Goal: Transaction & Acquisition: Subscribe to service/newsletter

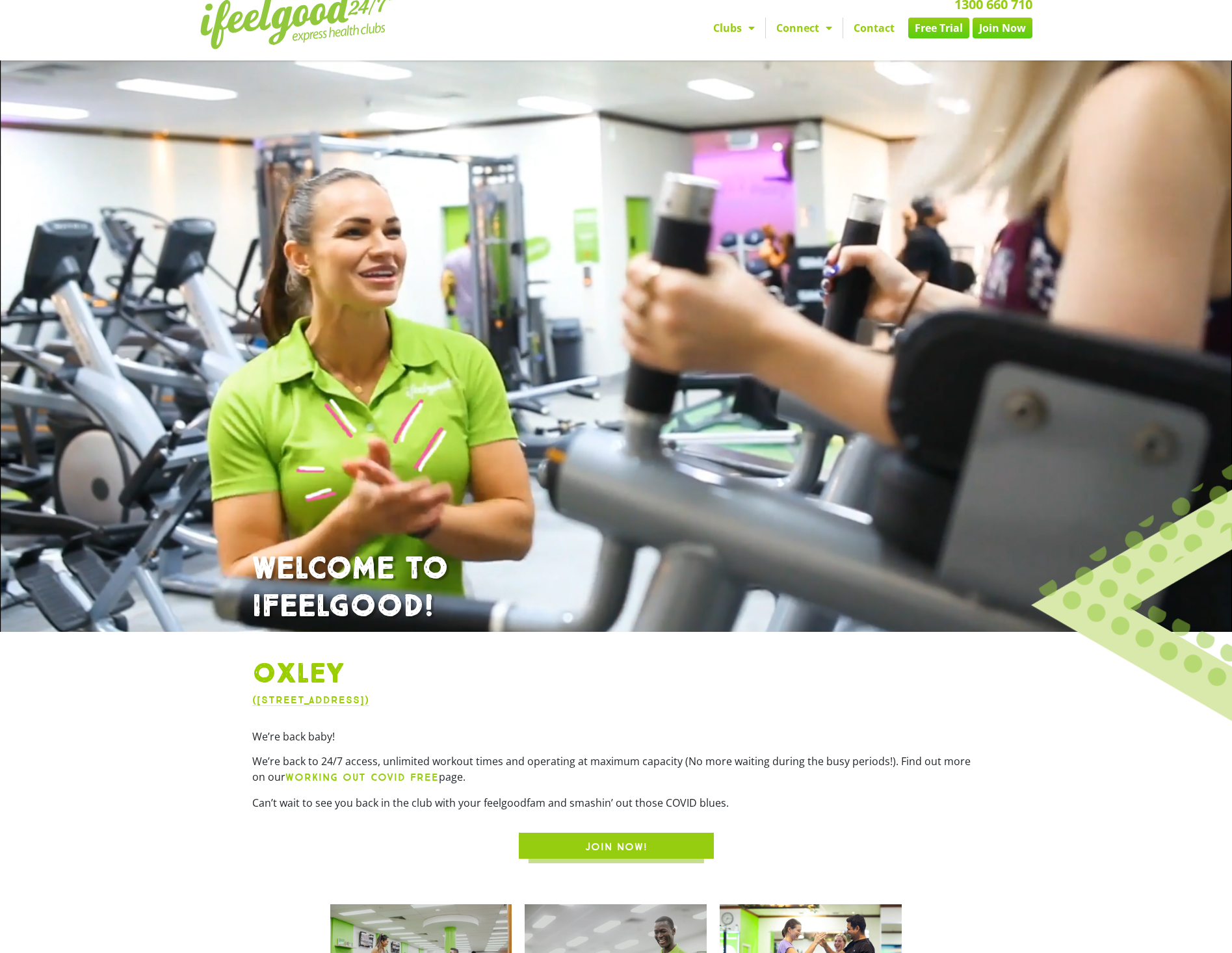
scroll to position [3, 0]
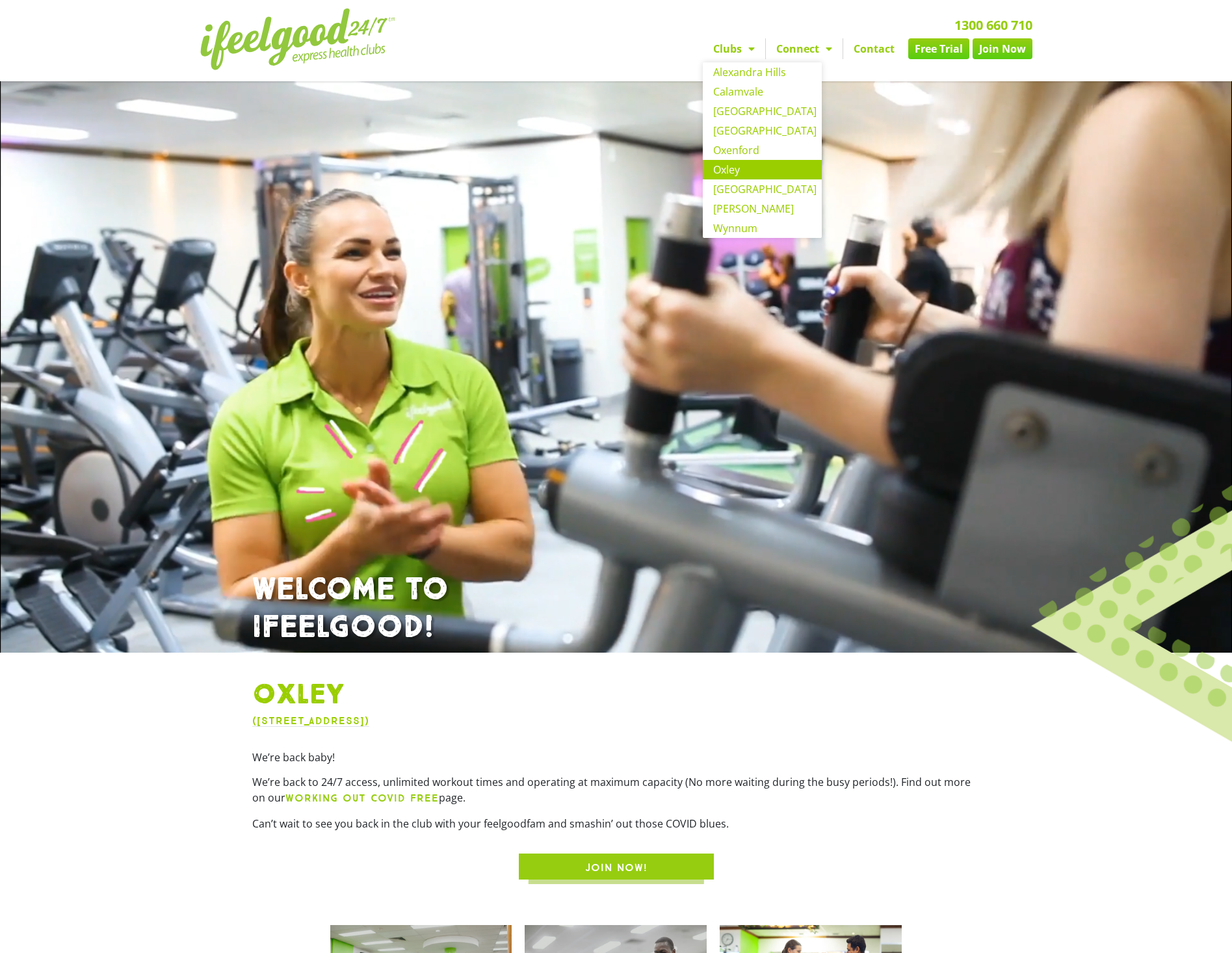
click at [752, 49] on span "Menu" at bounding box center [749, 48] width 13 height 24
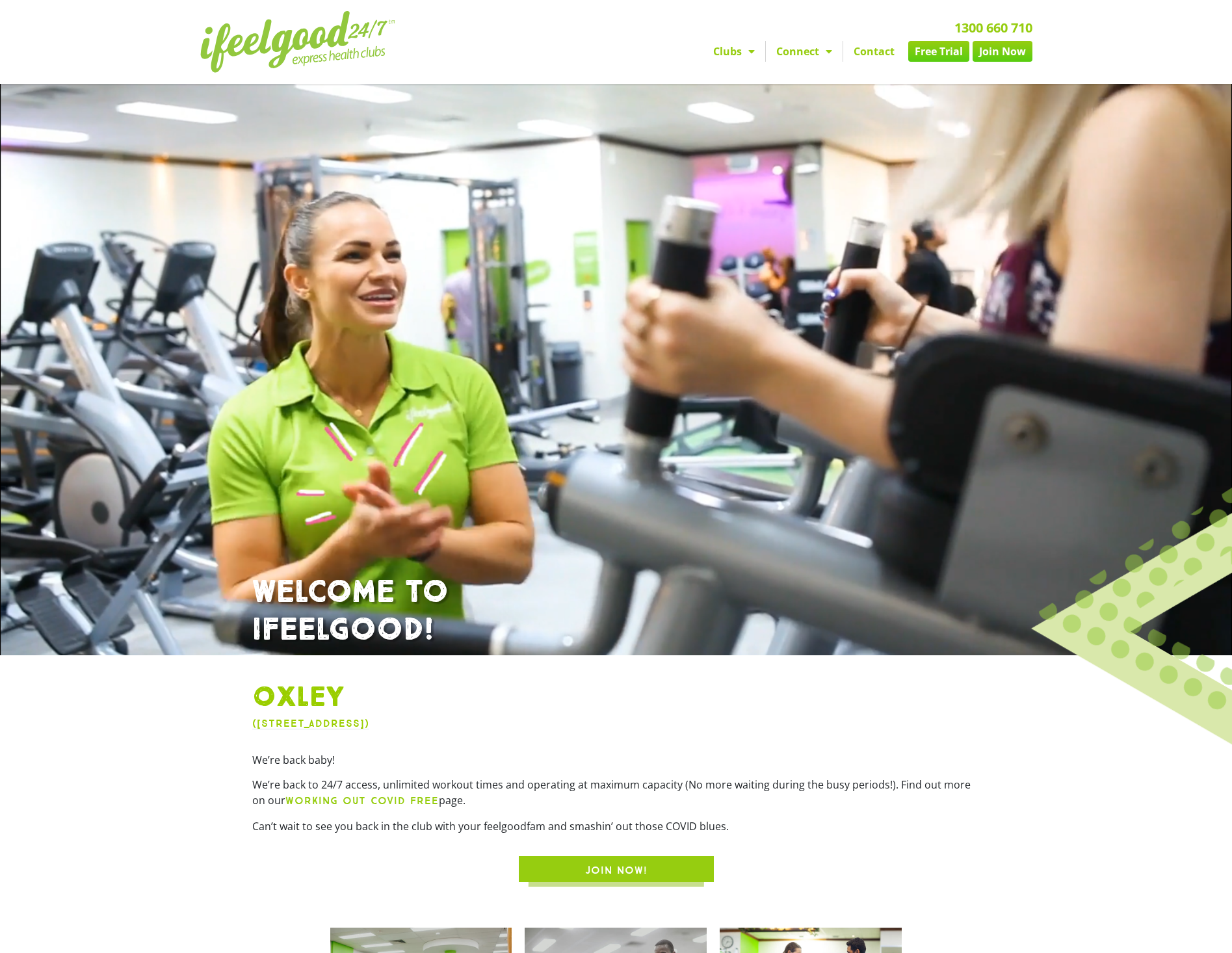
click at [752, 49] on span "Menu" at bounding box center [749, 51] width 13 height 24
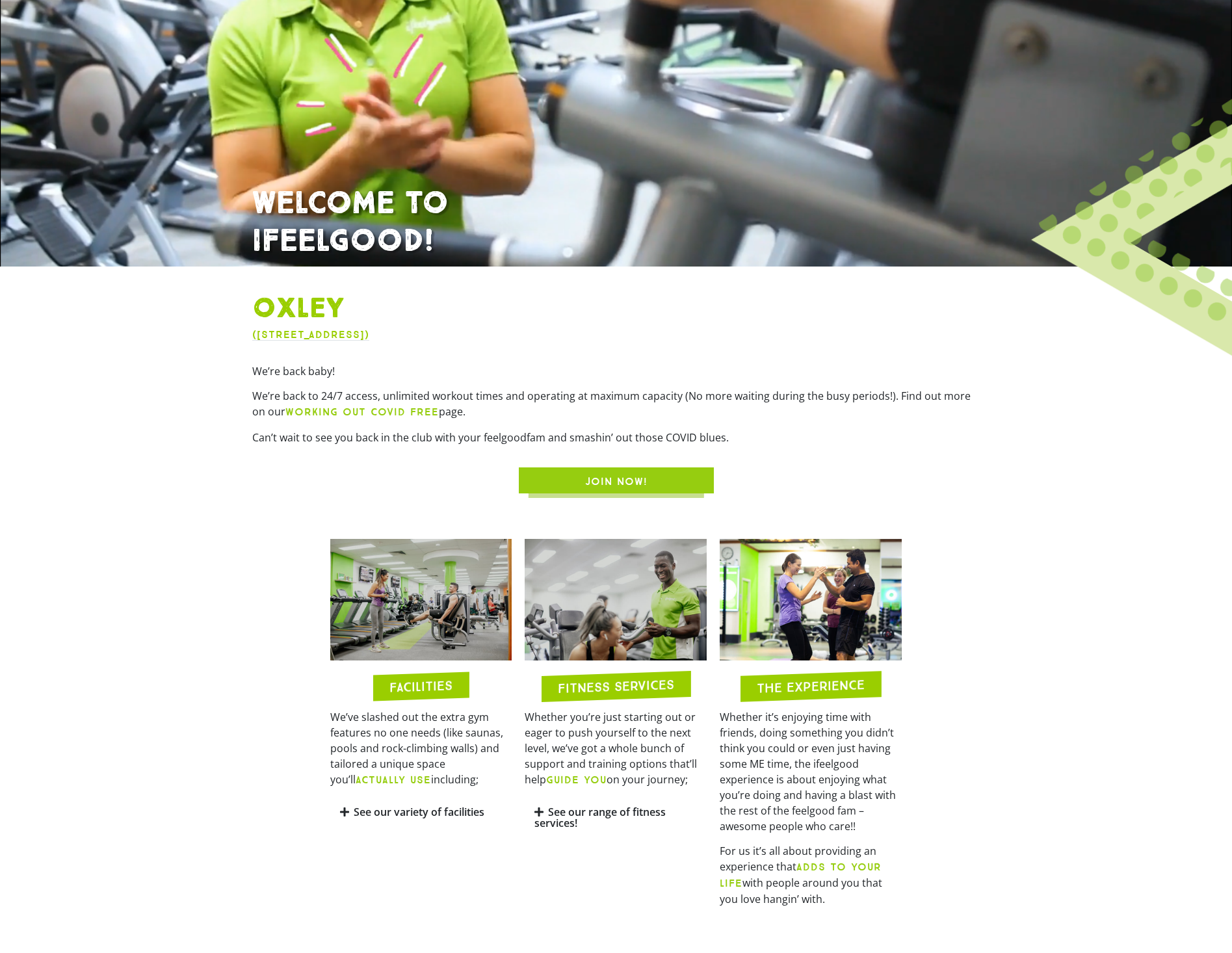
scroll to position [391, 0]
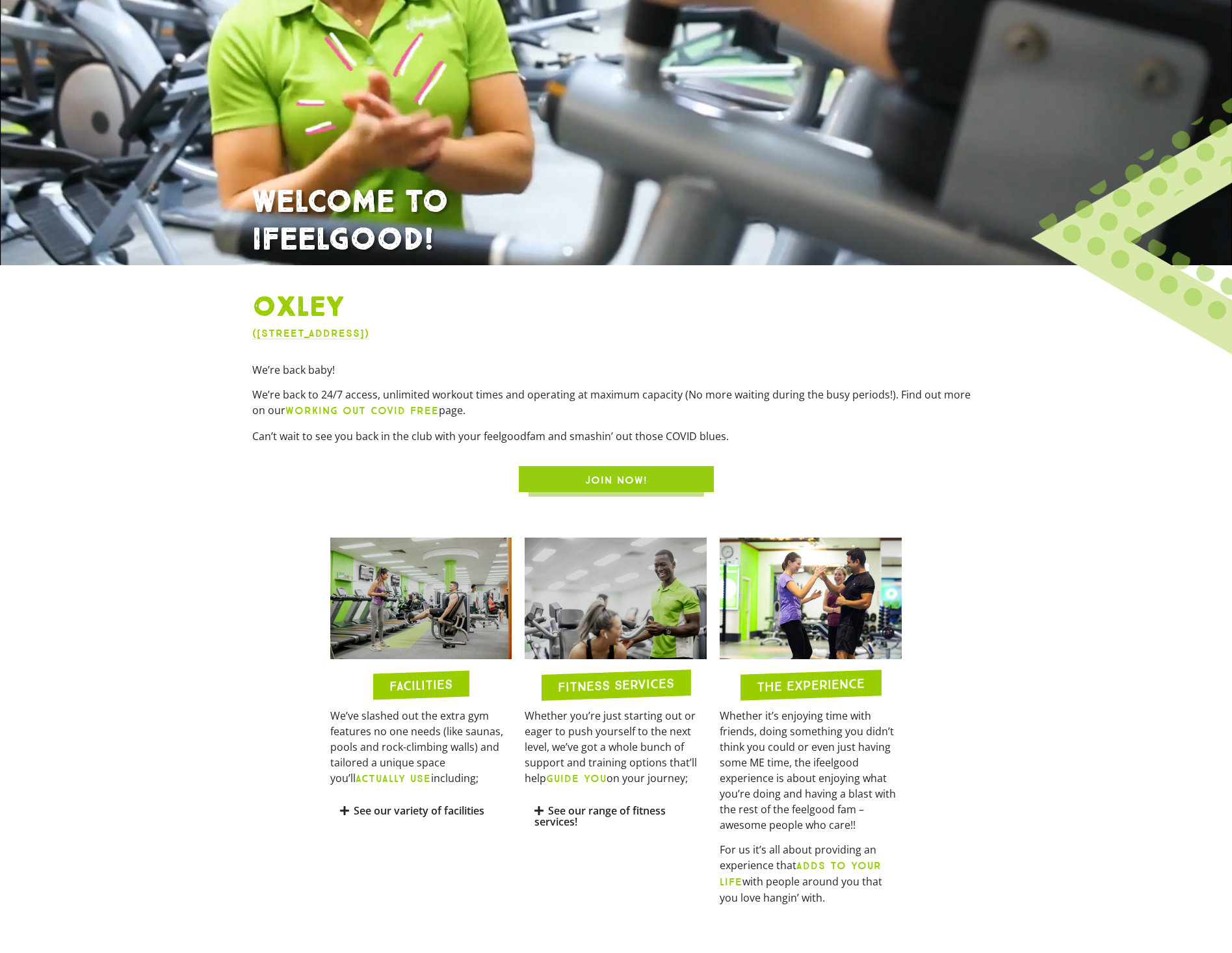
click at [600, 481] on span "JOIN NOW!" at bounding box center [616, 480] width 63 height 15
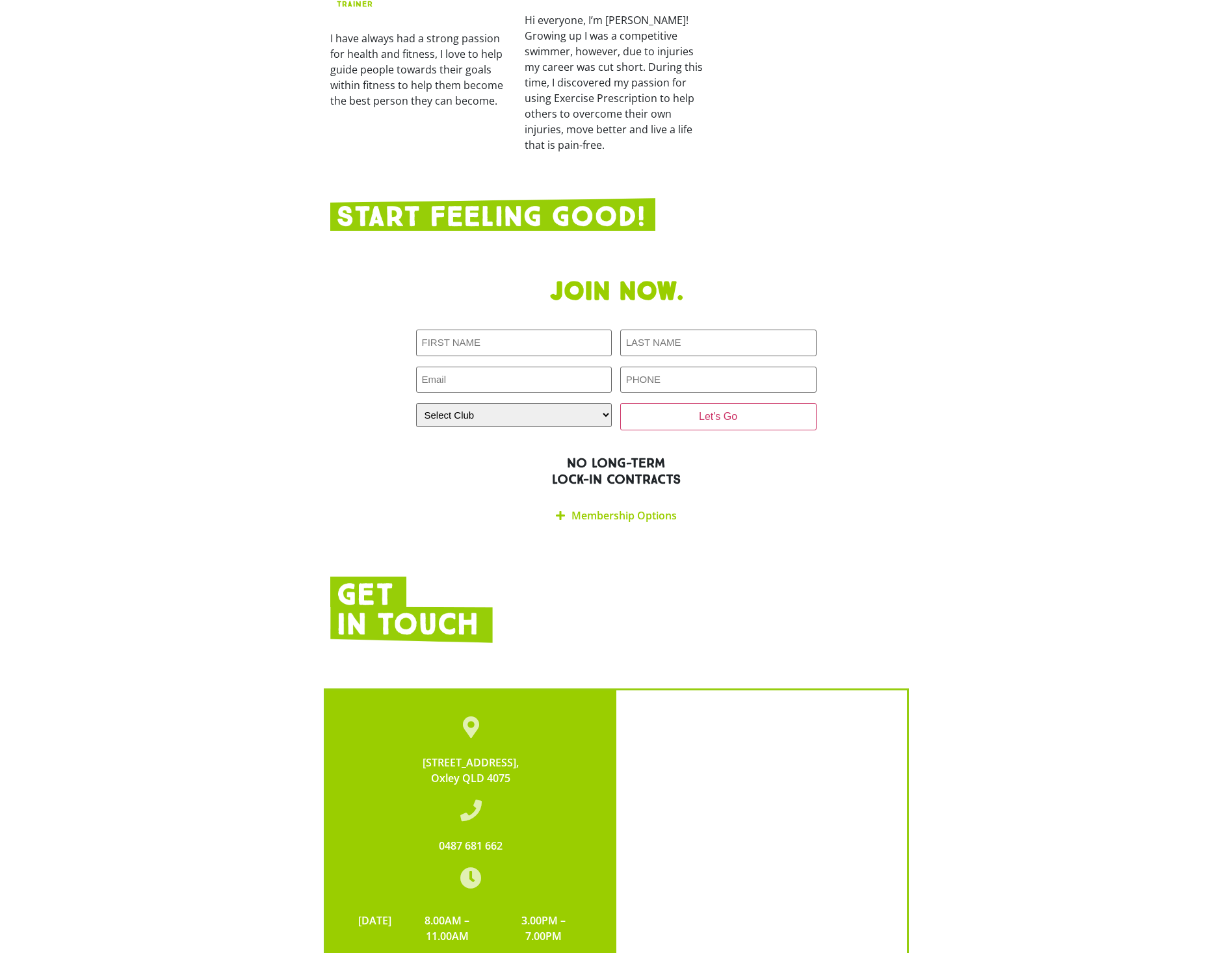
scroll to position [2306, 0]
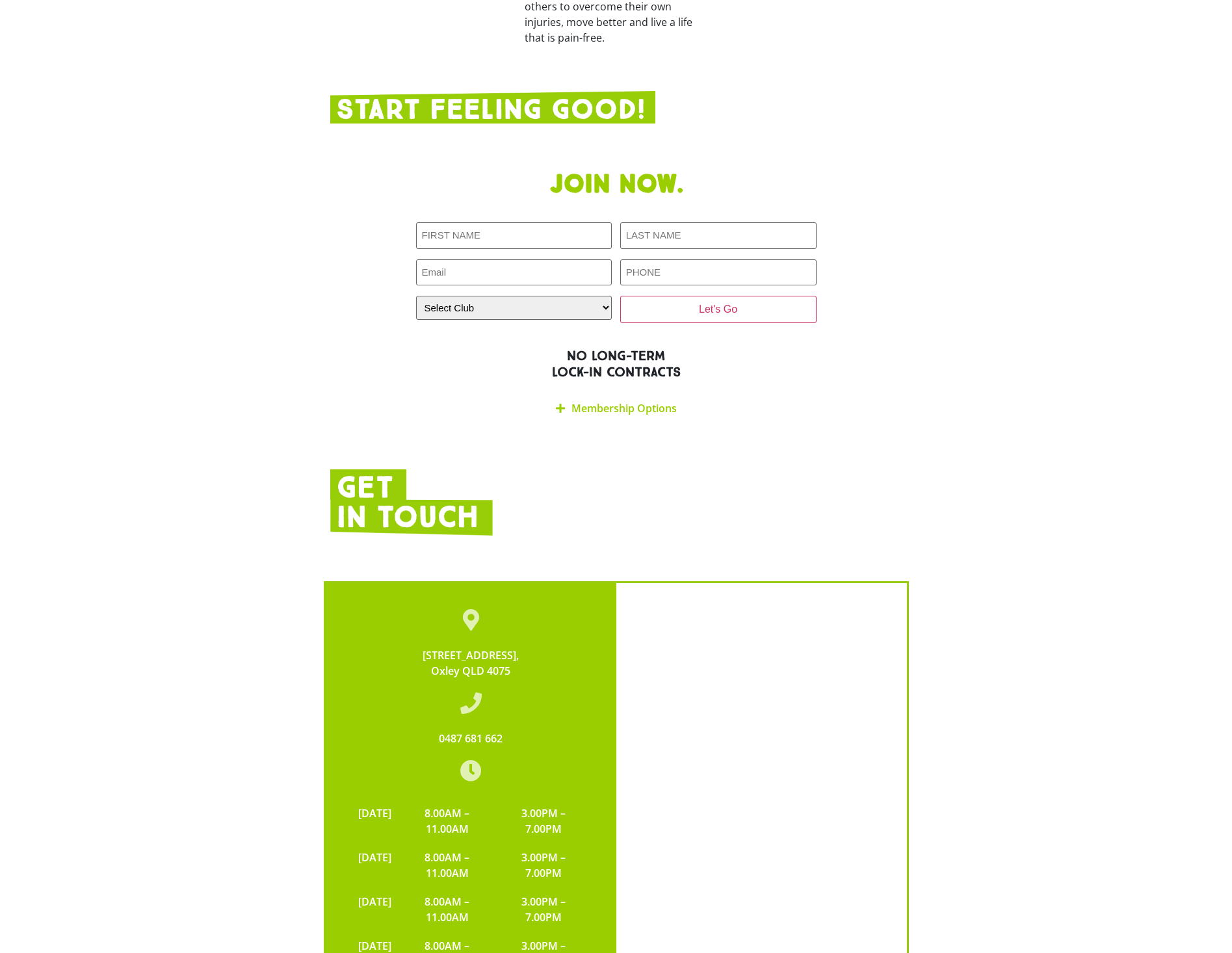
click at [561, 403] on icon at bounding box center [560, 408] width 9 height 10
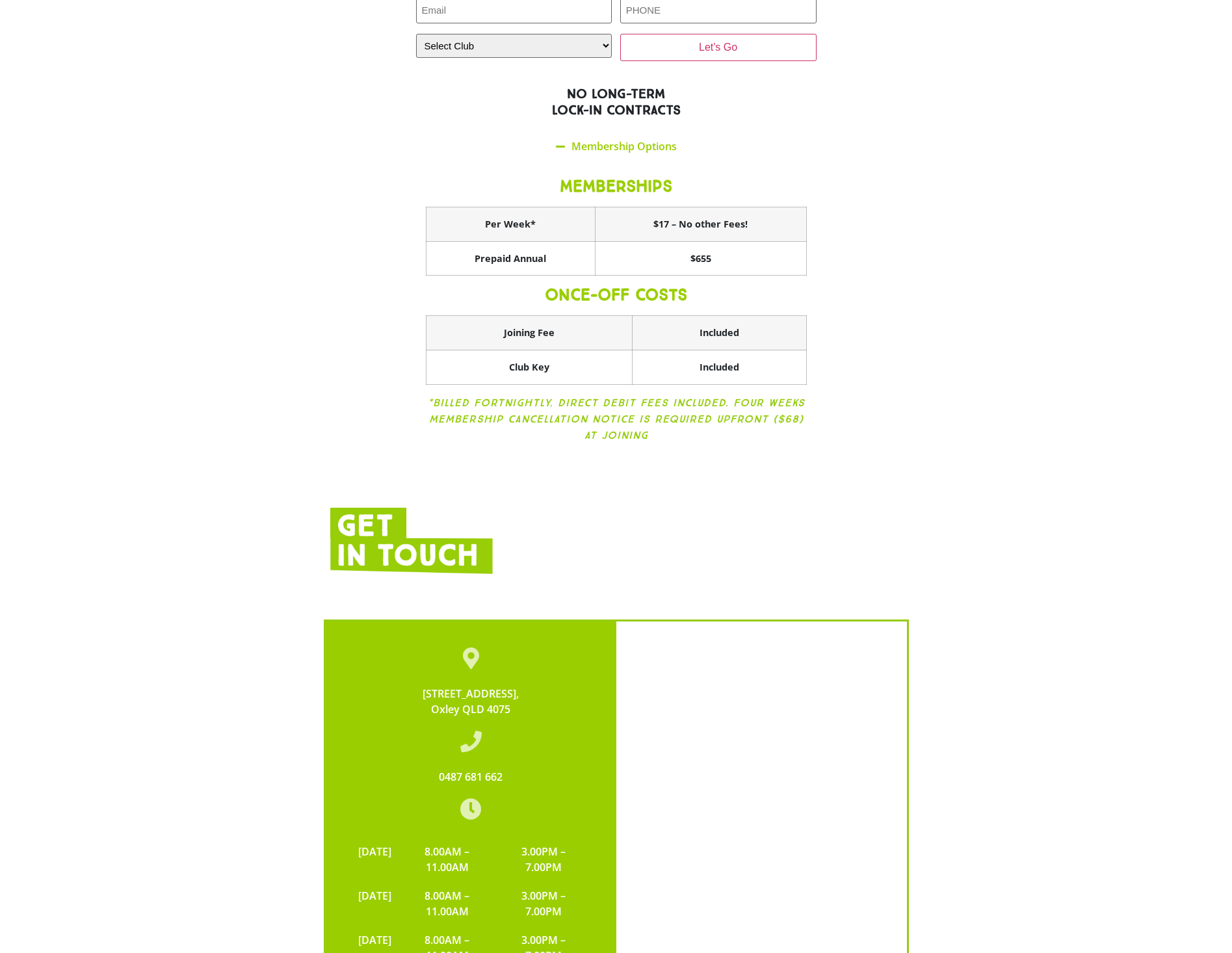
scroll to position [2696, 0]
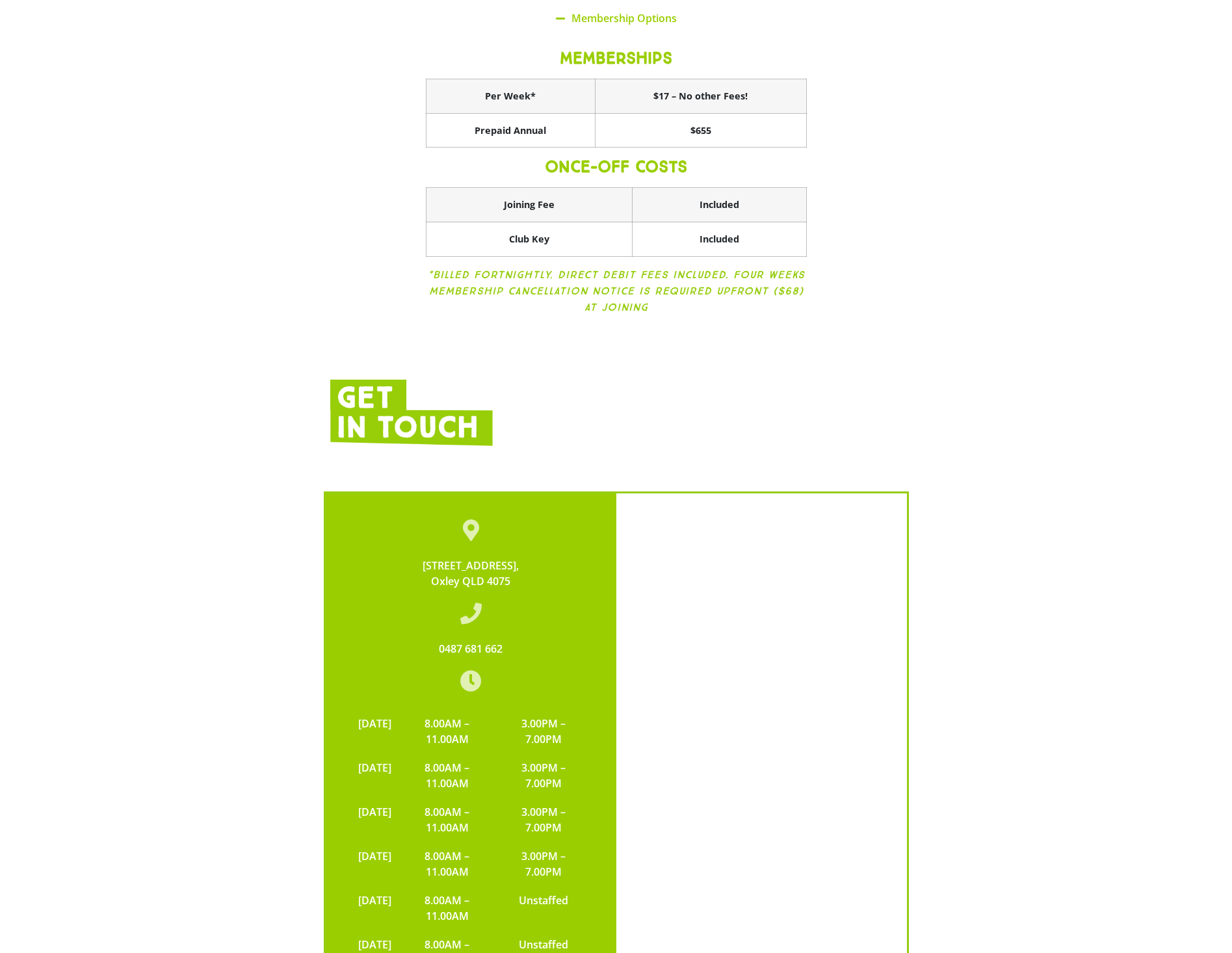
click at [1073, 643] on div "[STREET_ADDRESS] 0487 681 662 [DATE] 8.00AM – 11.00AM 3.00PM – 7.00PM [DATE] 8.…" at bounding box center [616, 777] width 1232 height 651
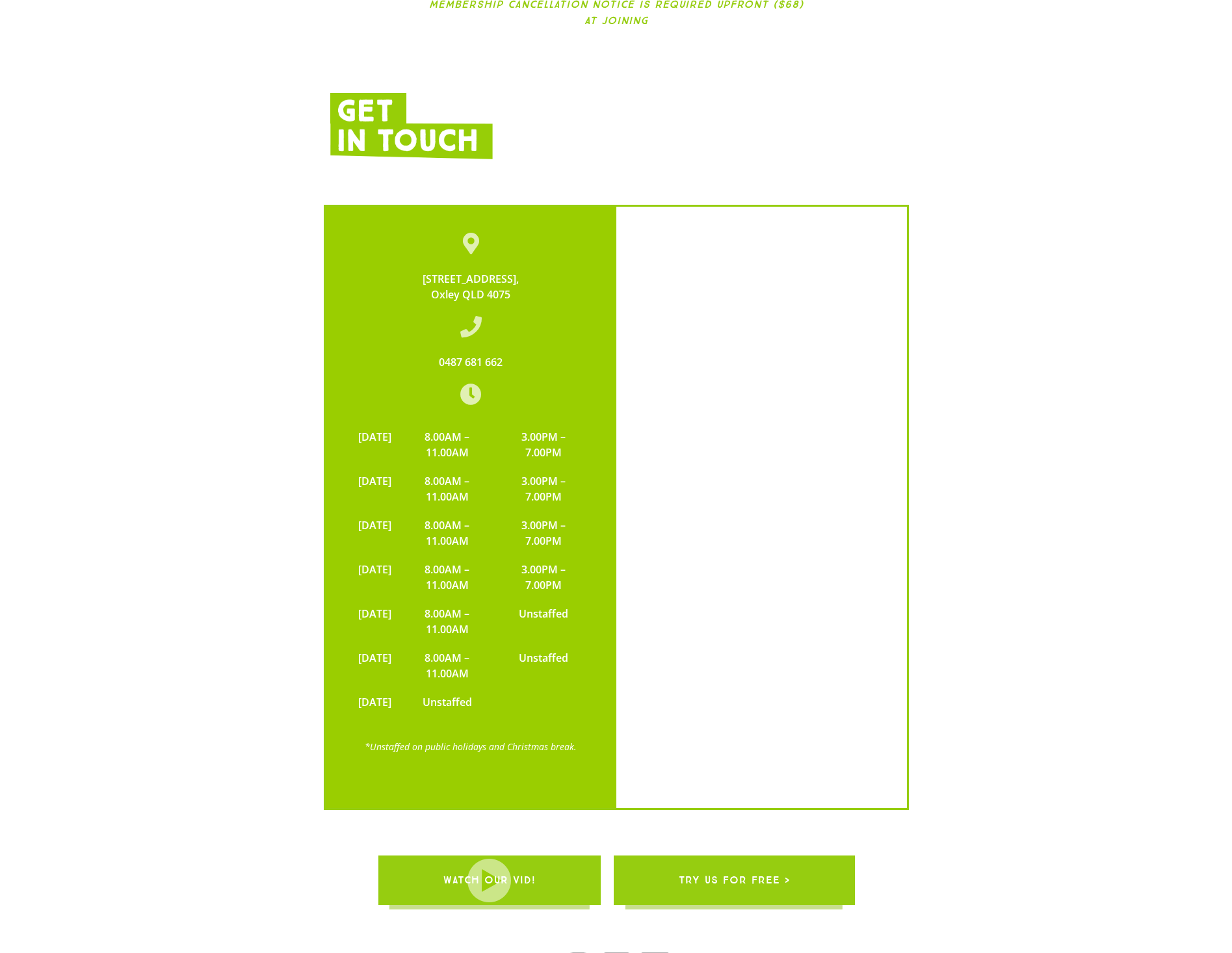
scroll to position [3098, 0]
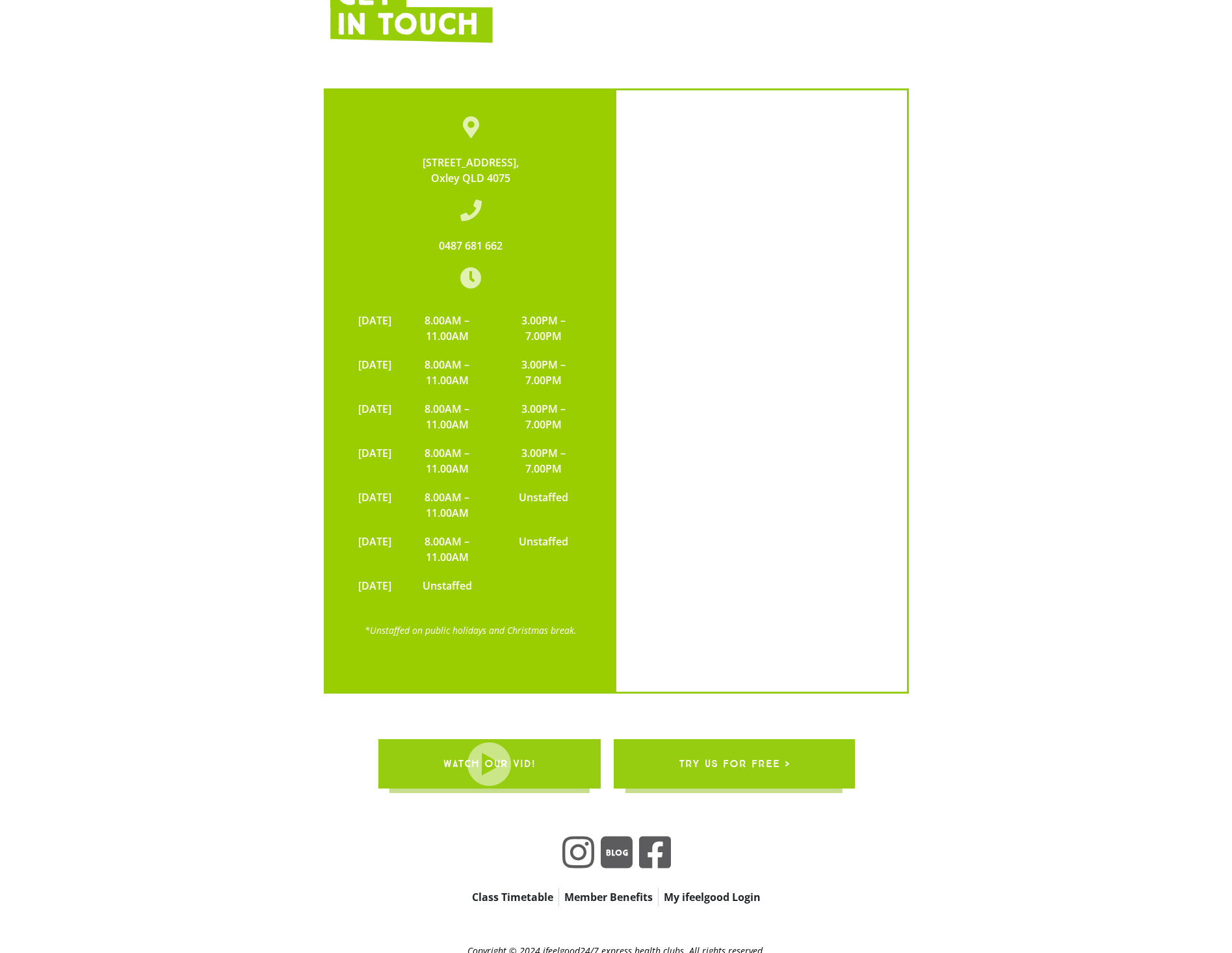
click at [581, 888] on link "Member Benefits" at bounding box center [609, 897] width 99 height 18
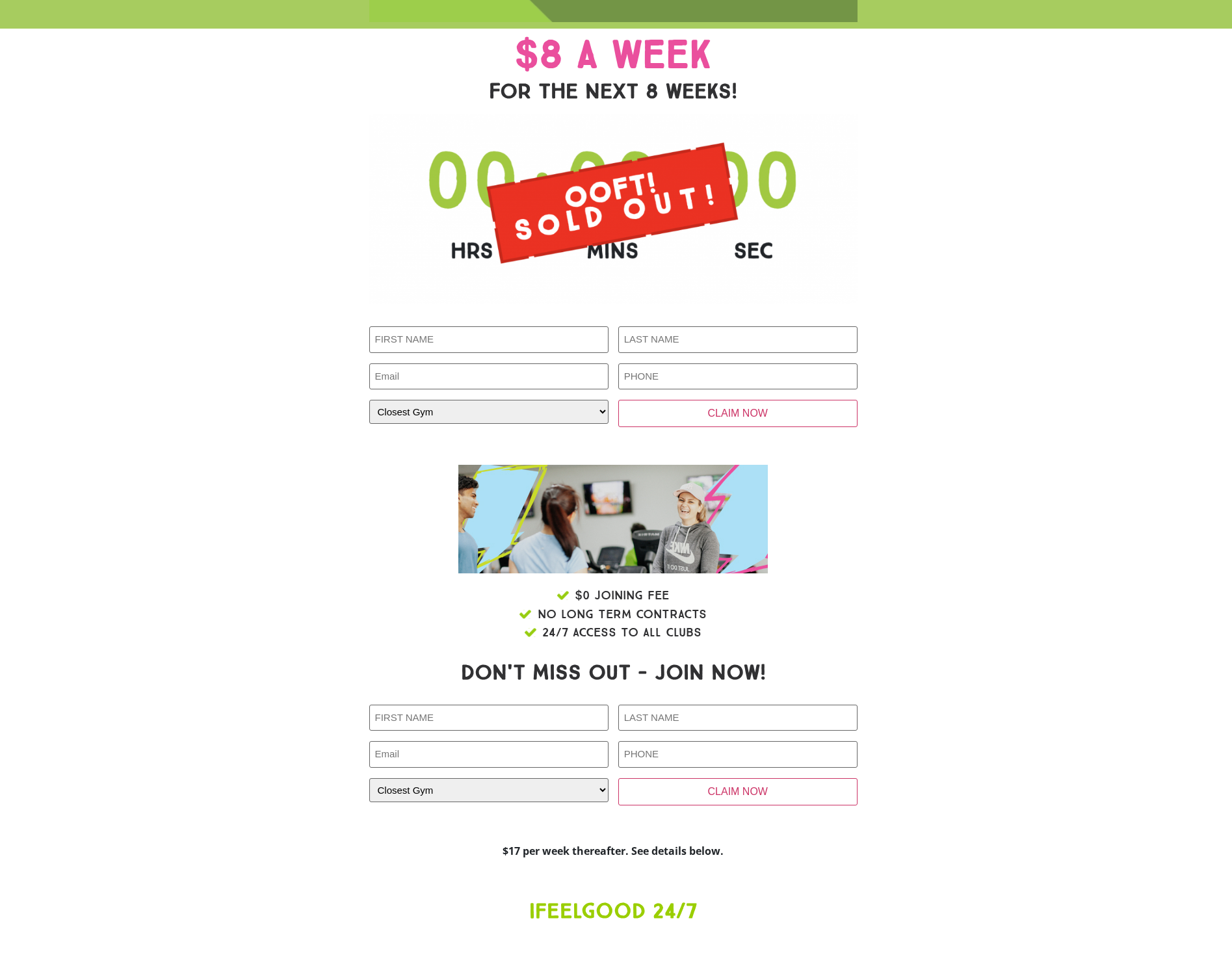
scroll to position [83, 0]
